Goal: Transaction & Acquisition: Book appointment/travel/reservation

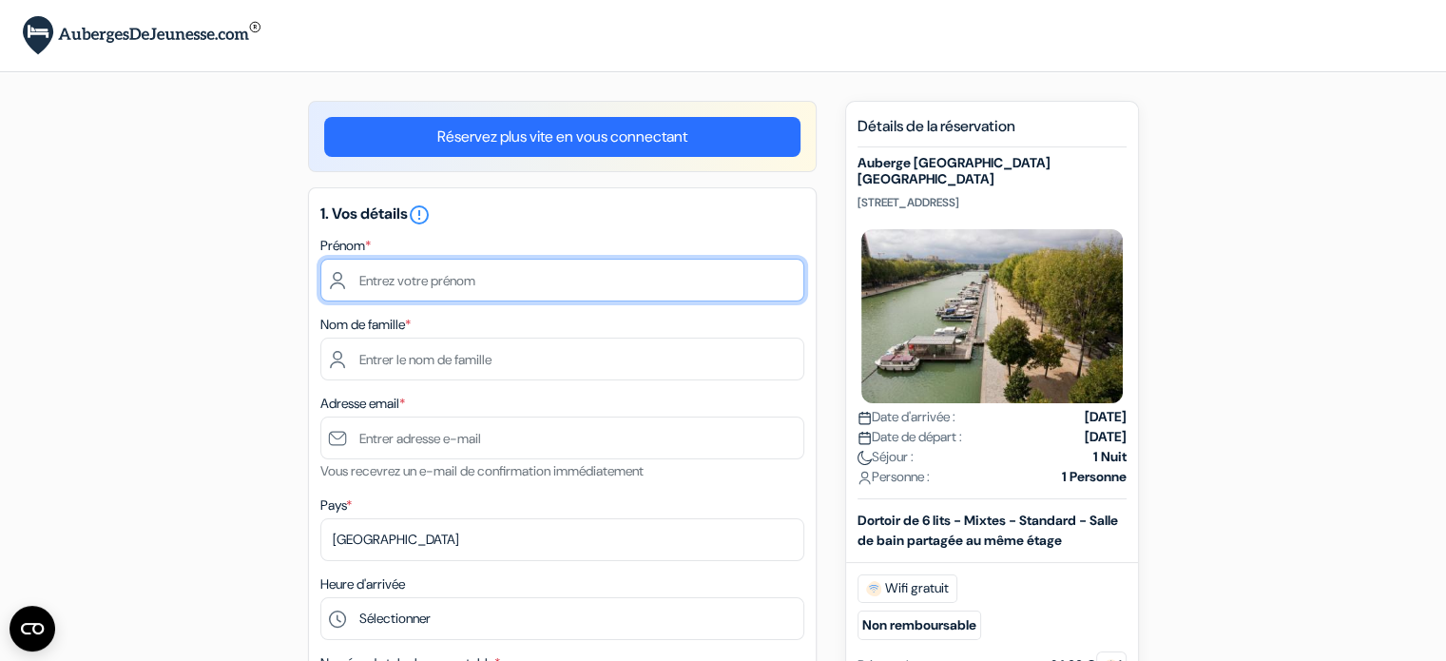
click at [632, 284] on input "text" at bounding box center [562, 280] width 484 height 43
type input "[PERSON_NAME]"
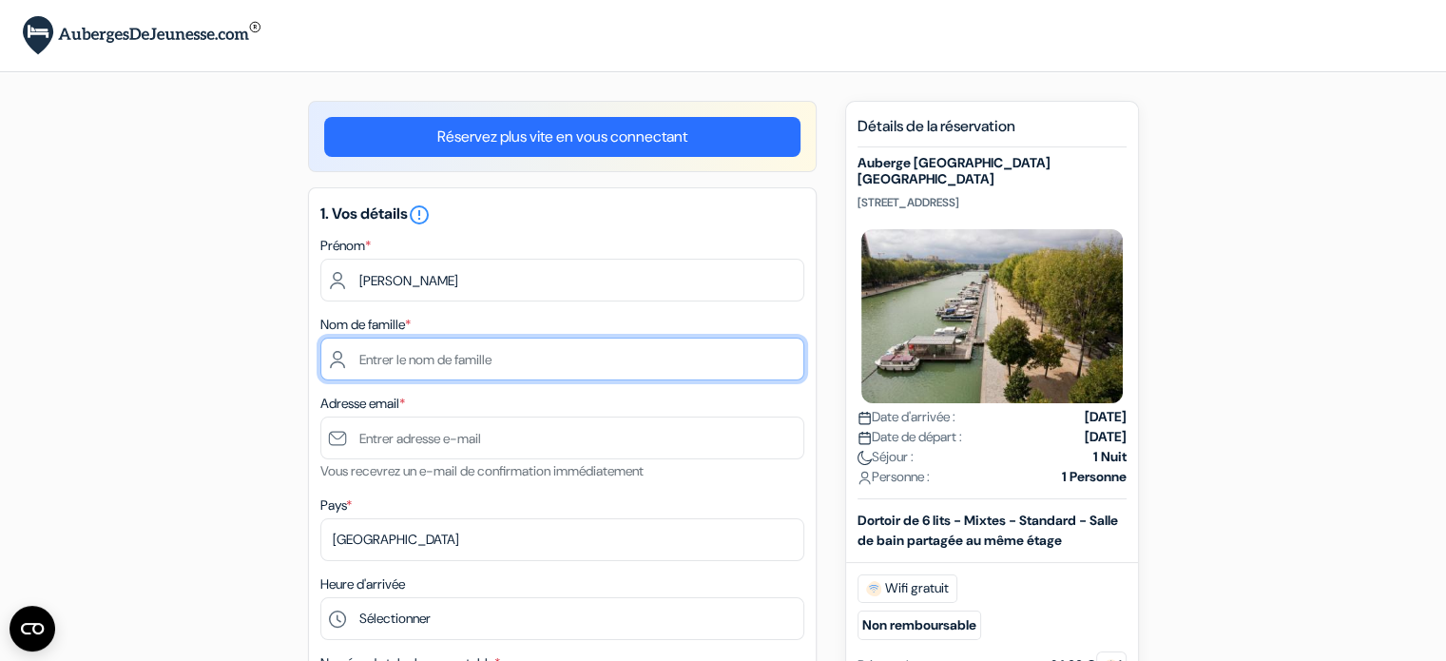
type input "[PERSON_NAME]"
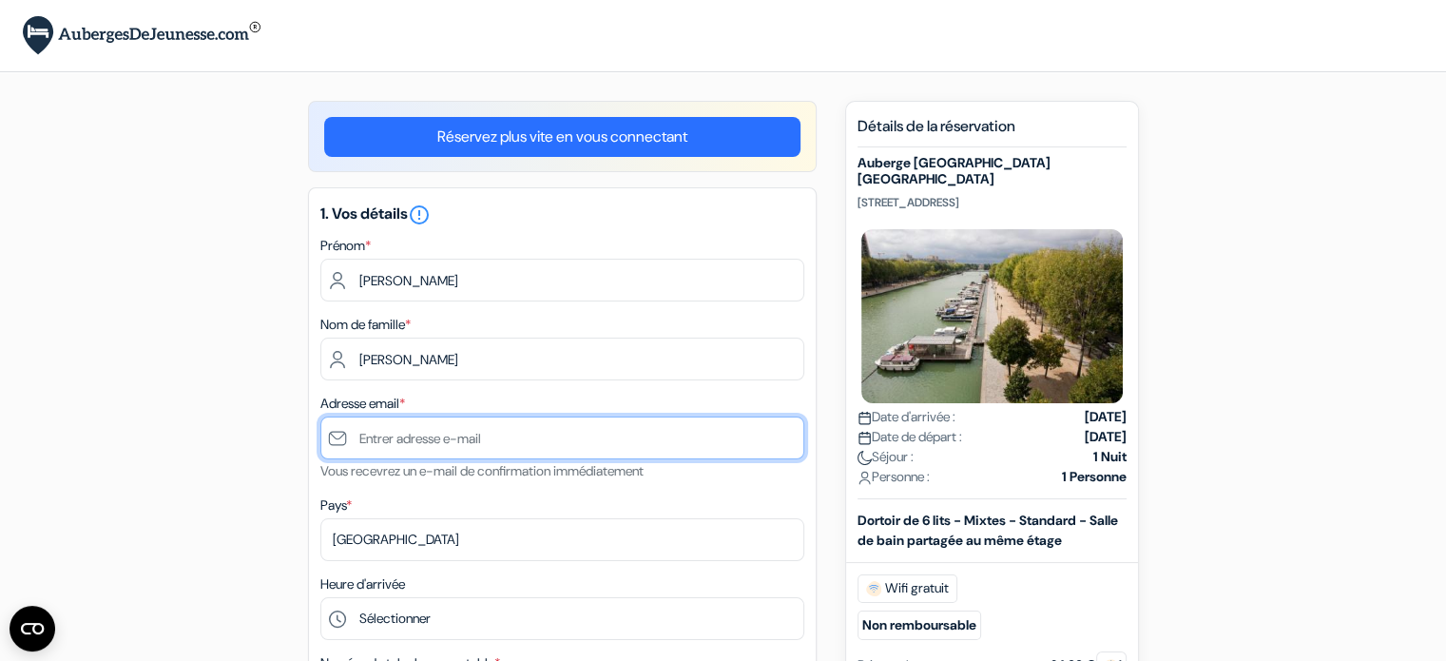
type input "[PERSON_NAME][EMAIL_ADDRESS][DOMAIN_NAME]"
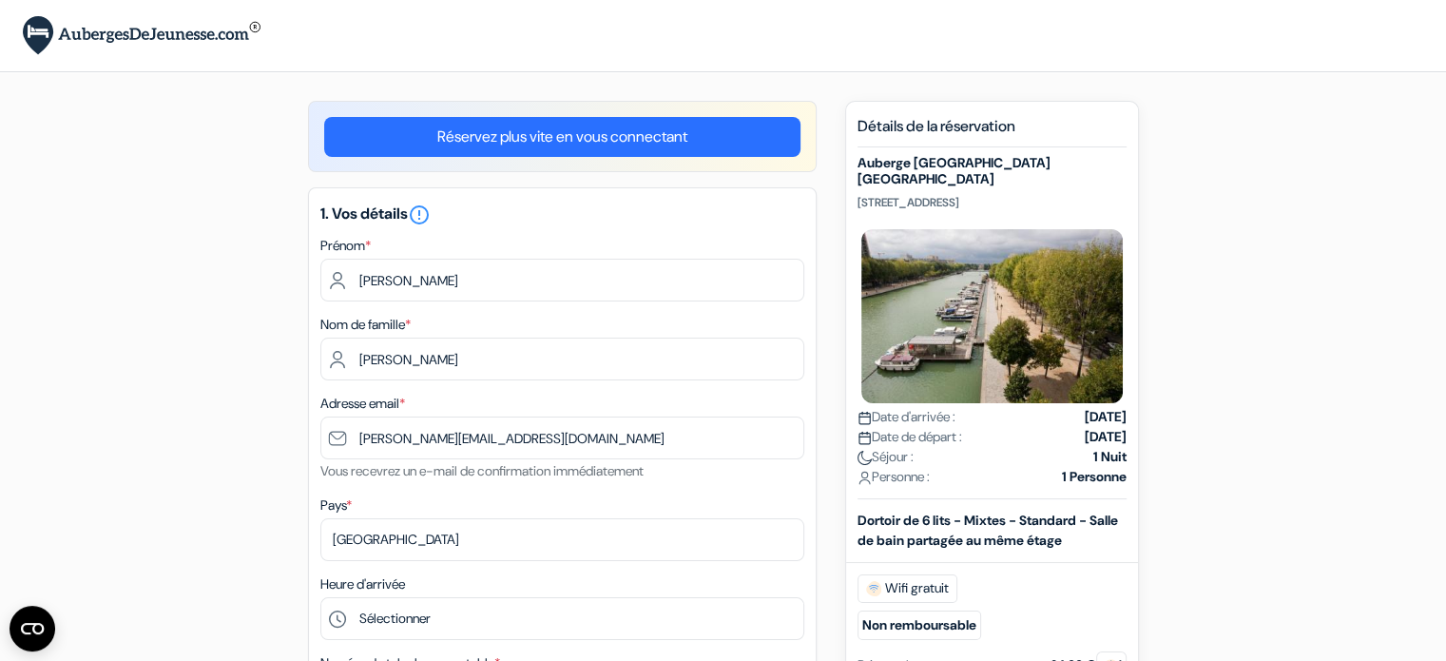
type input "[PHONE_NUMBER]"
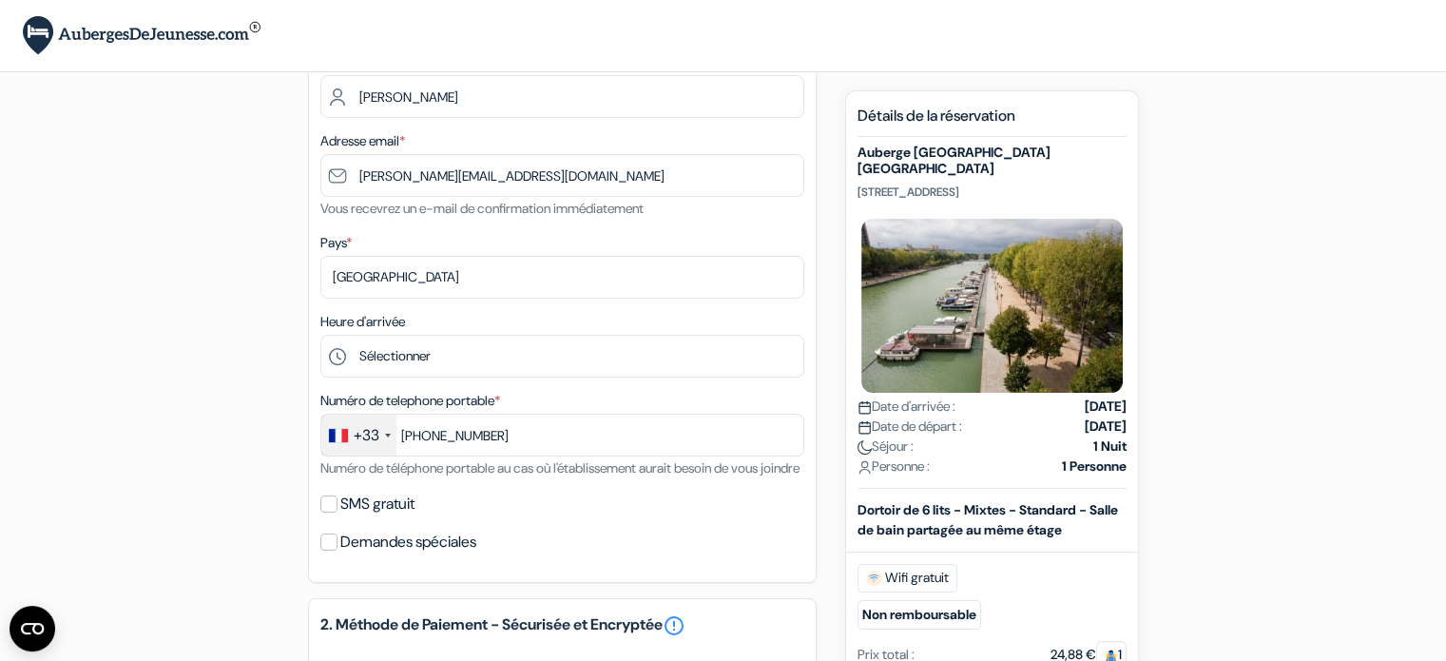
scroll to position [312, 0]
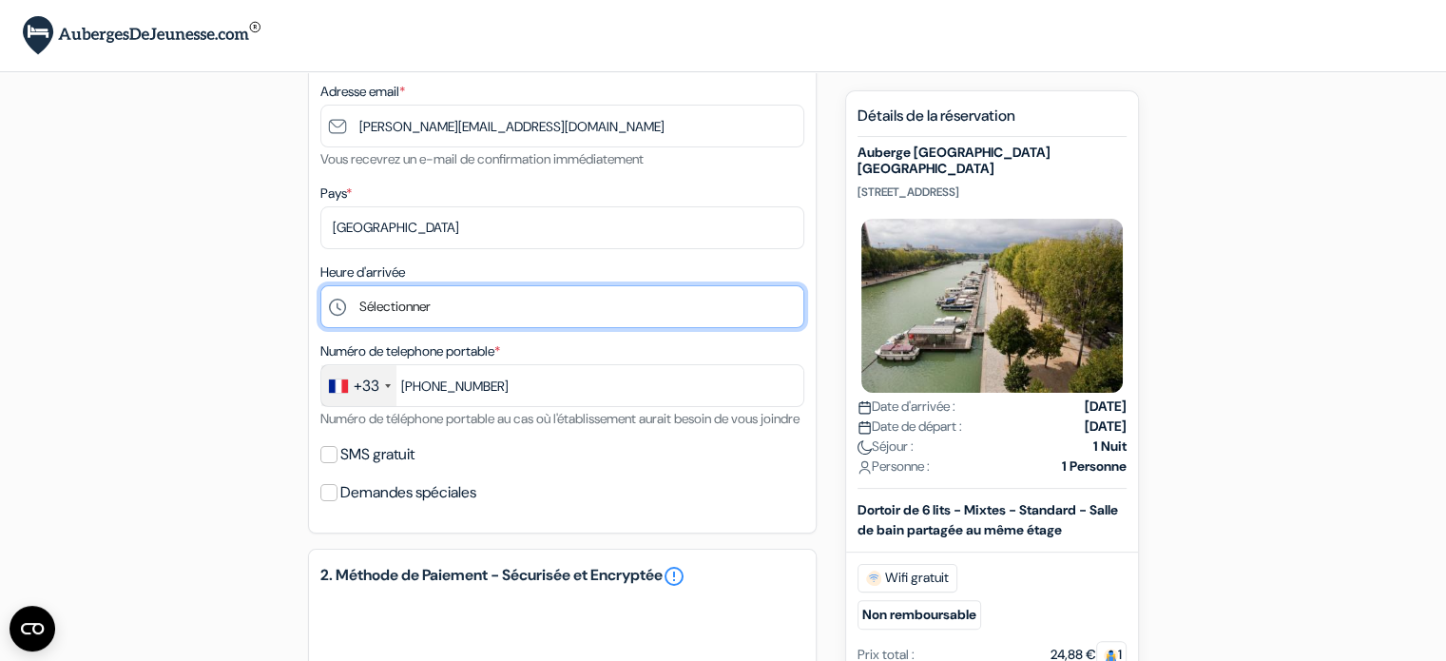
click at [604, 294] on select "Sélectionner 1:00 2:00 3:00 4:00 5:00 6:00 7:00 8:00 9:00 10:00 11:00 12:00 13:…" at bounding box center [562, 306] width 484 height 43
click at [320, 286] on select "Sélectionner 1:00 2:00 3:00 4:00 5:00 6:00 7:00 8:00 9:00 10:00 11:00 12:00 13:…" at bounding box center [562, 306] width 484 height 43
click at [482, 310] on select "Sélectionner 1:00 2:00 3:00 4:00 5:00 6:00 7:00 8:00 9:00 10:00 11:00 12:00 13:…" at bounding box center [562, 306] width 484 height 43
select select "19"
click at [320, 286] on select "Sélectionner 1:00 2:00 3:00 4:00 5:00 6:00 7:00 8:00 9:00 10:00 11:00 12:00 13:…" at bounding box center [562, 306] width 484 height 43
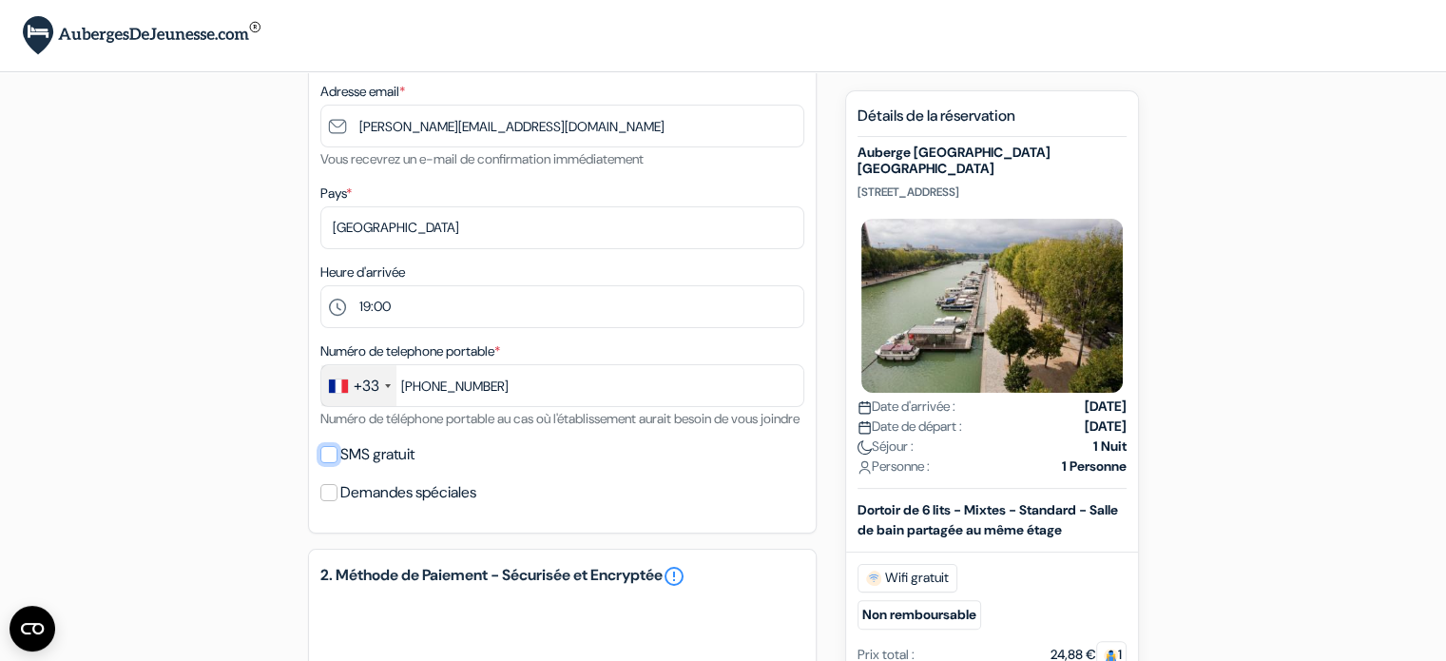
click at [333, 463] on input "SMS gratuit" at bounding box center [328, 454] width 17 height 17
checkbox input "true"
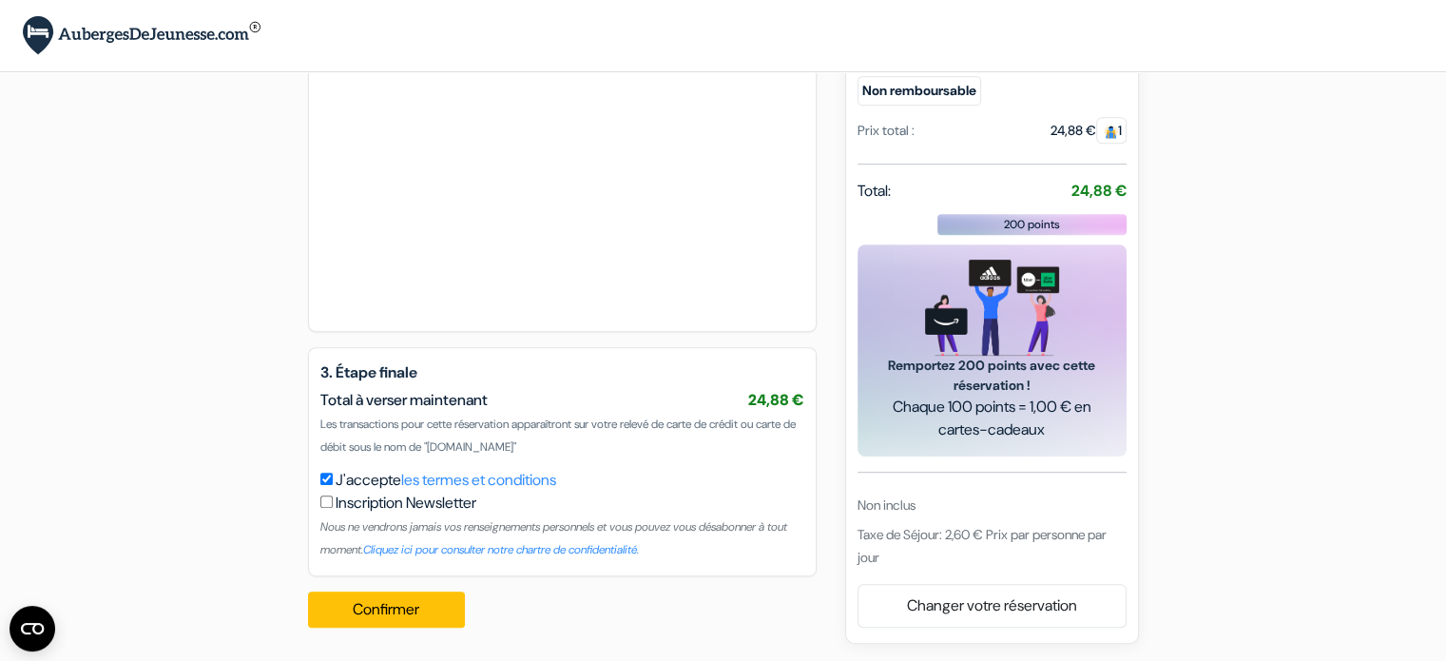
scroll to position [915, 0]
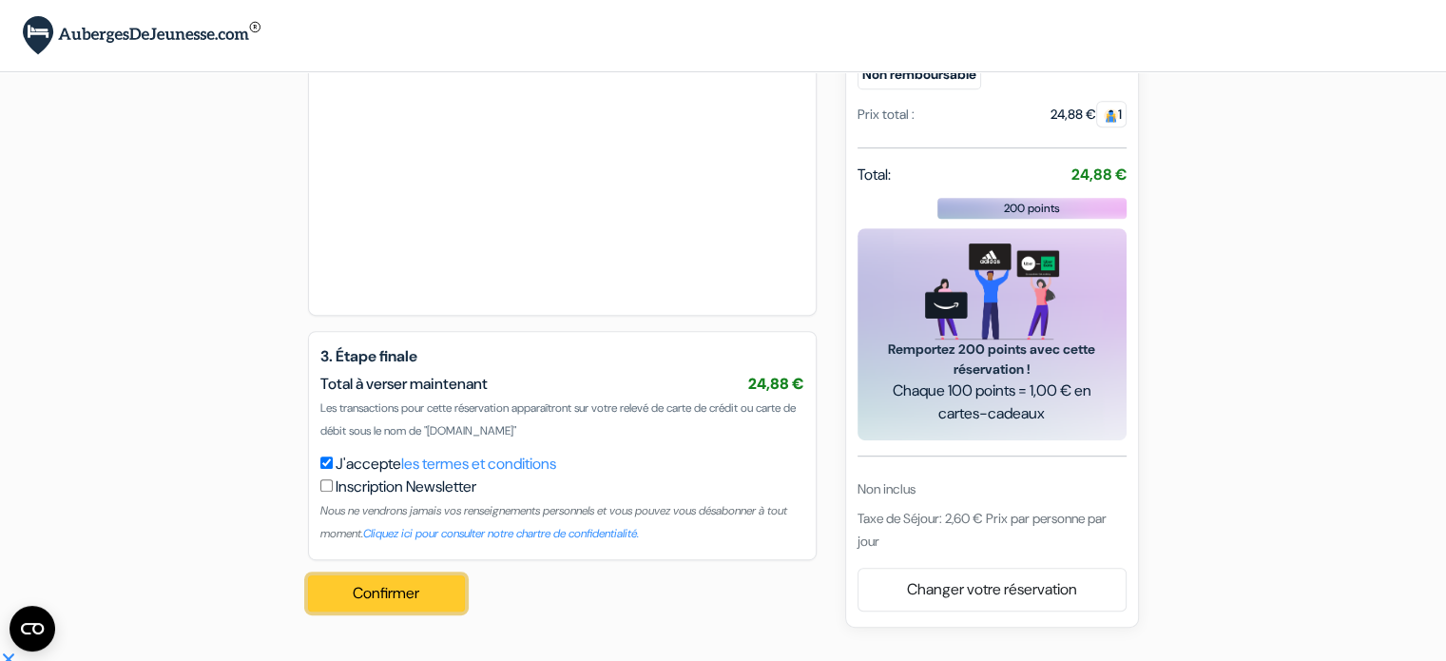
click at [414, 606] on button "Confirmer Loading..." at bounding box center [387, 593] width 158 height 36
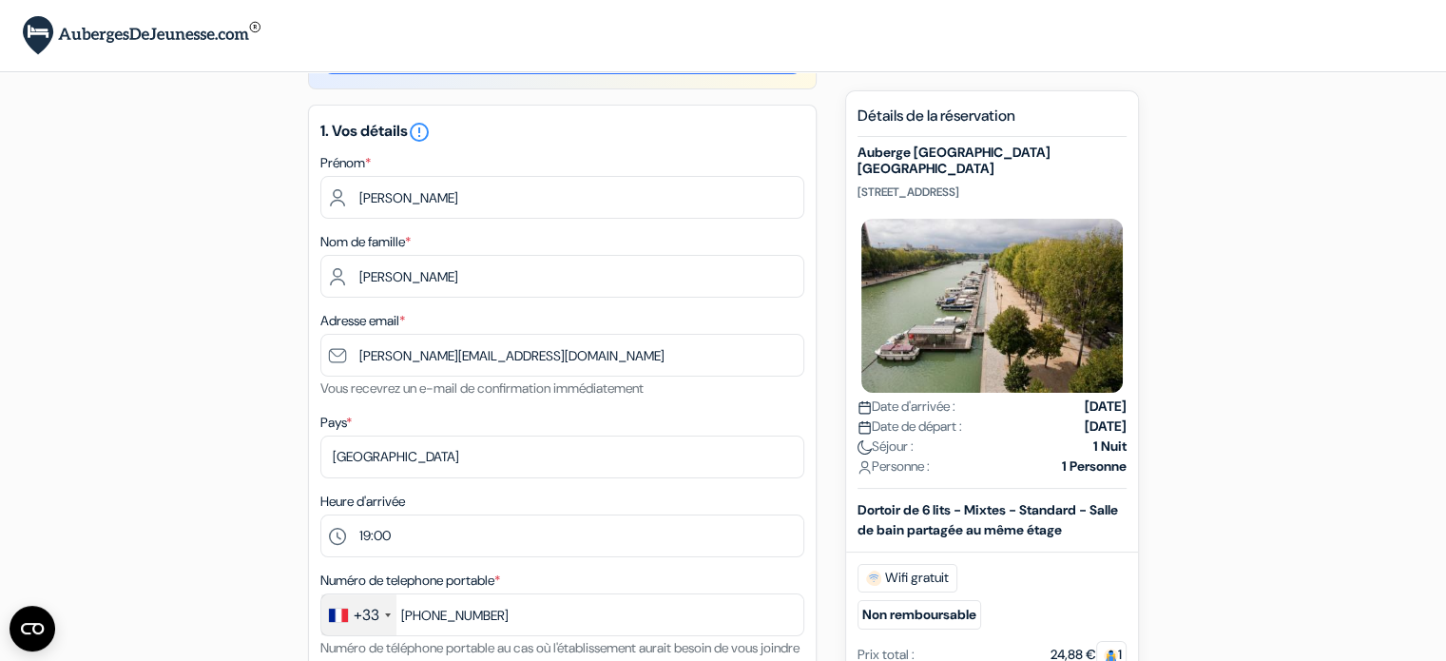
scroll to position [51, 0]
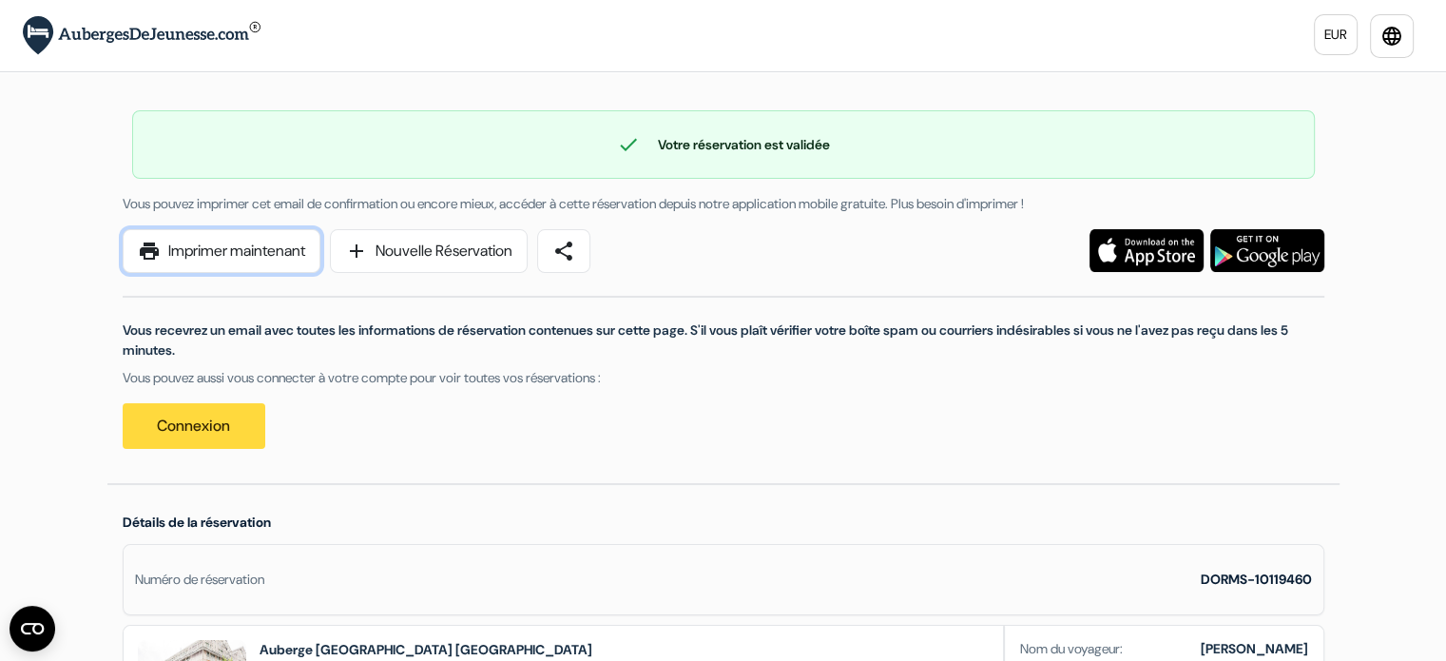
click at [252, 245] on link "print Imprimer maintenant" at bounding box center [222, 251] width 198 height 44
